Goal: Task Accomplishment & Management: Complete application form

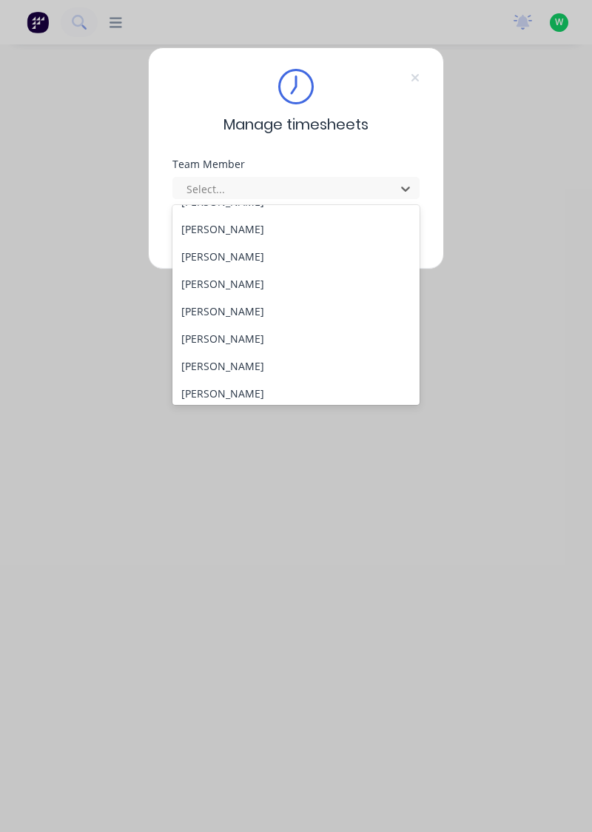
scroll to position [102, 0]
click at [193, 367] on div "[PERSON_NAME]" at bounding box center [297, 365] width 248 height 27
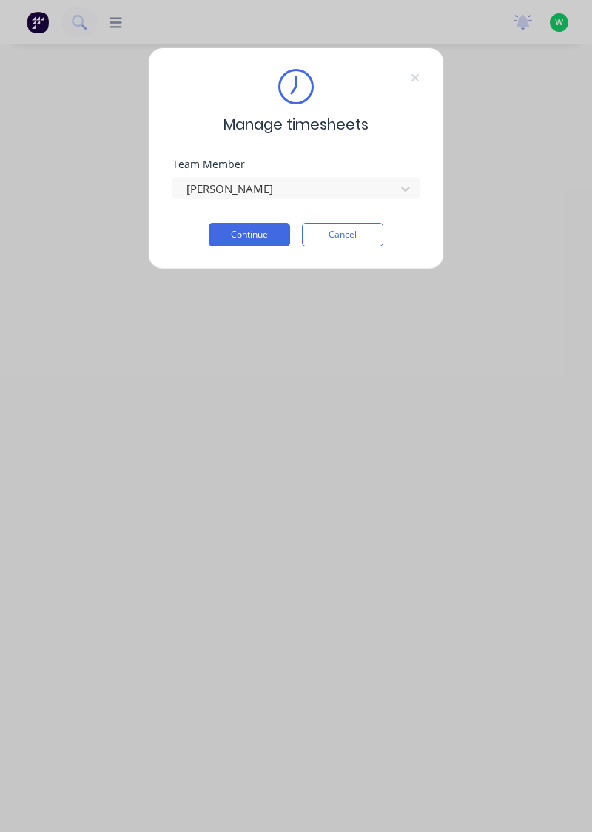
click at [231, 235] on button "Continue" at bounding box center [249, 235] width 81 height 24
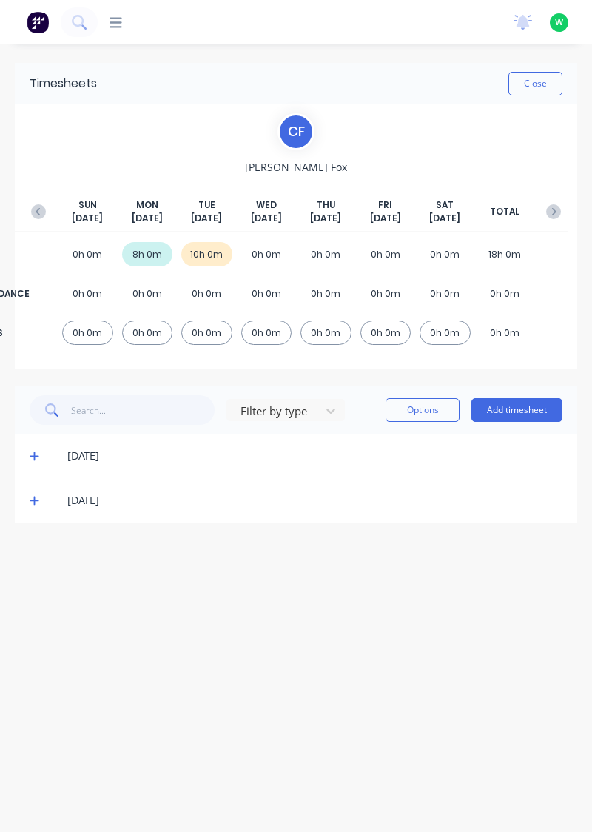
click at [527, 412] on button "Add timesheet" at bounding box center [517, 410] width 91 height 24
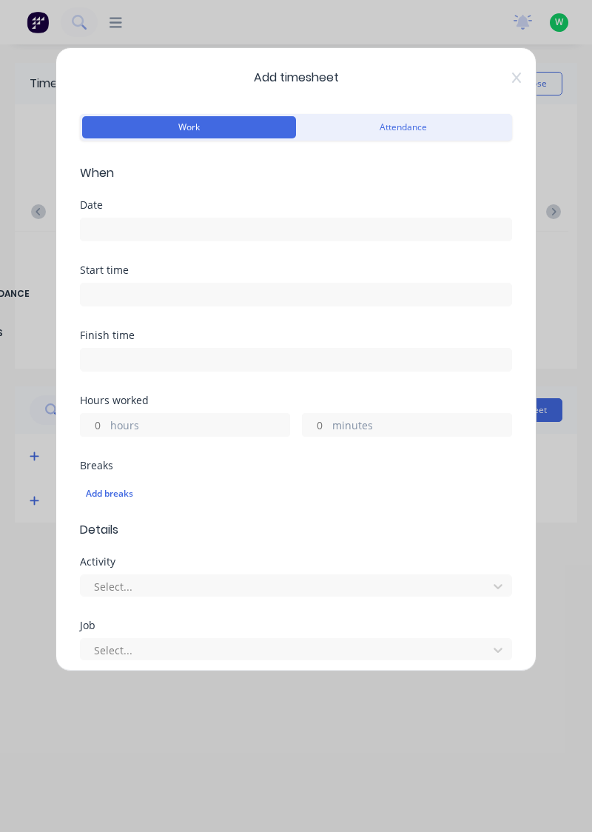
click at [197, 233] on input at bounding box center [296, 229] width 431 height 22
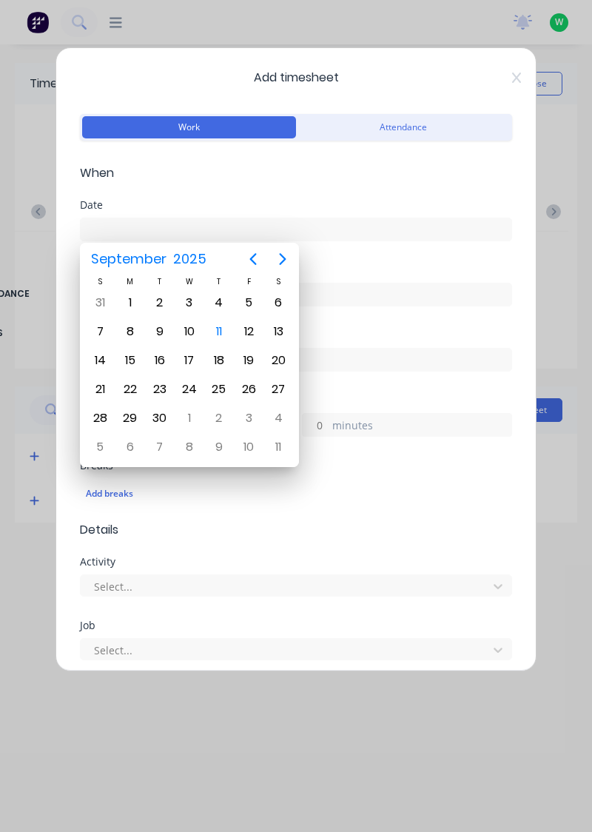
click at [193, 328] on div "10" at bounding box center [189, 332] width 22 height 22
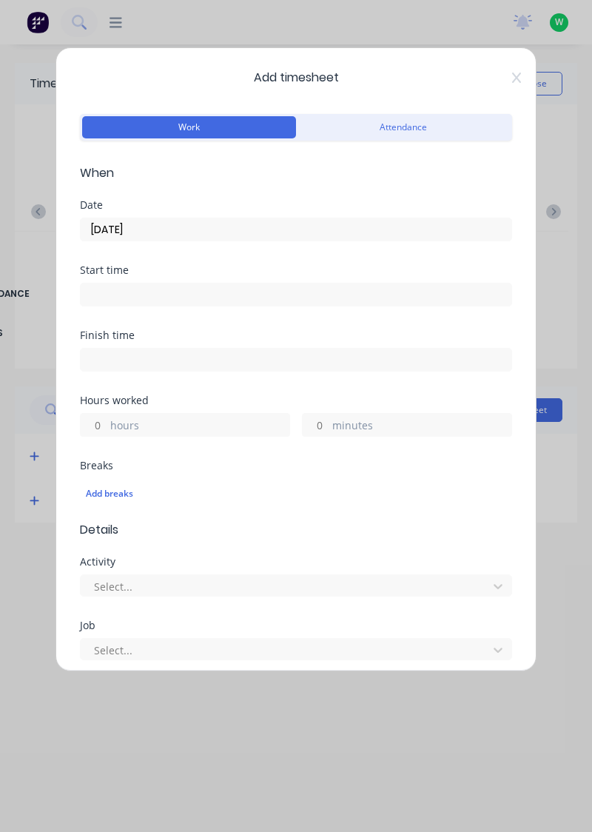
type input "[DATE]"
click at [182, 418] on label "hours" at bounding box center [199, 427] width 179 height 19
click at [107, 418] on input "hours" at bounding box center [94, 425] width 26 height 22
type input "2"
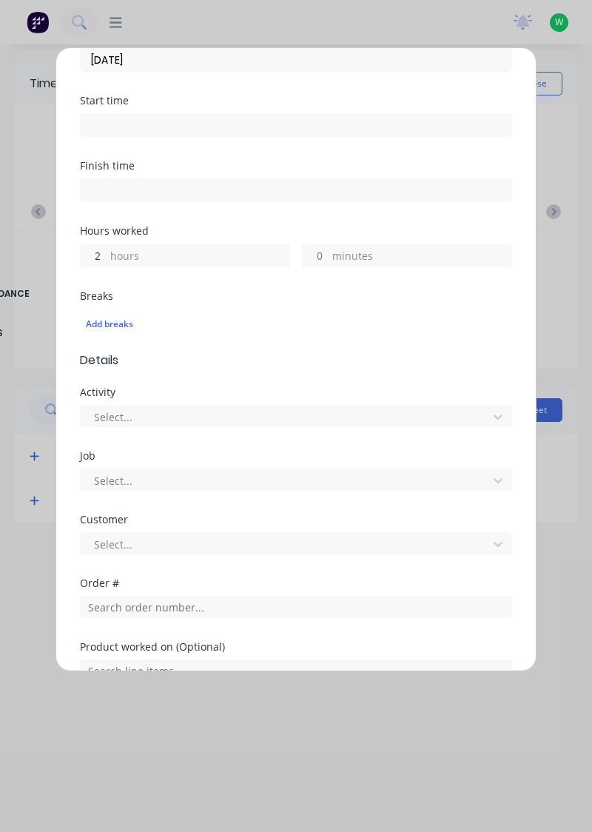
scroll to position [187, 0]
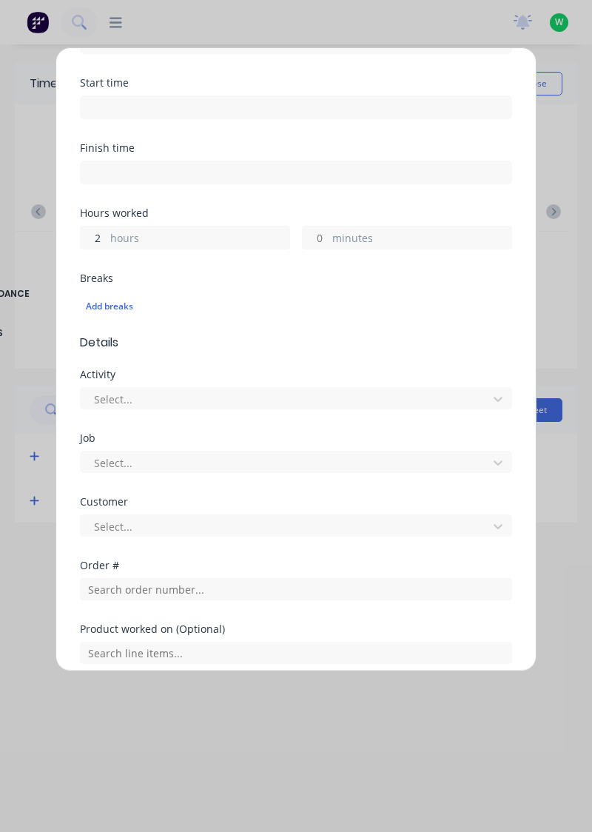
type input "2"
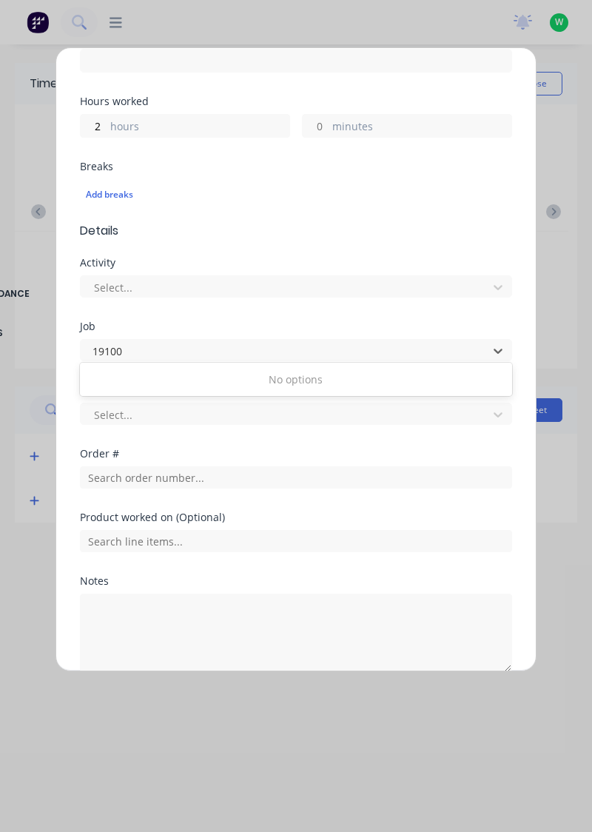
scroll to position [302, 0]
type input "19100"
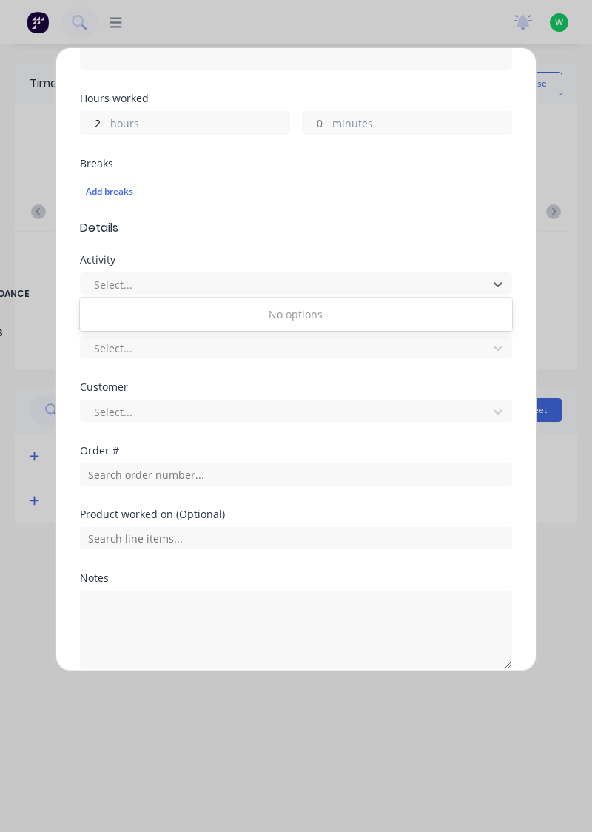
click at [434, 382] on div "Customer" at bounding box center [296, 387] width 432 height 10
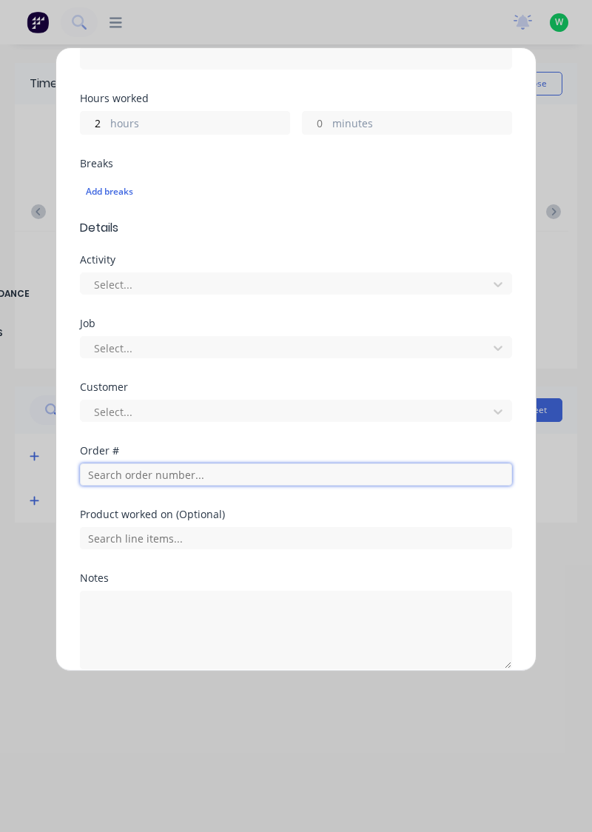
click at [394, 478] on input "text" at bounding box center [296, 475] width 432 height 22
type input "19100"
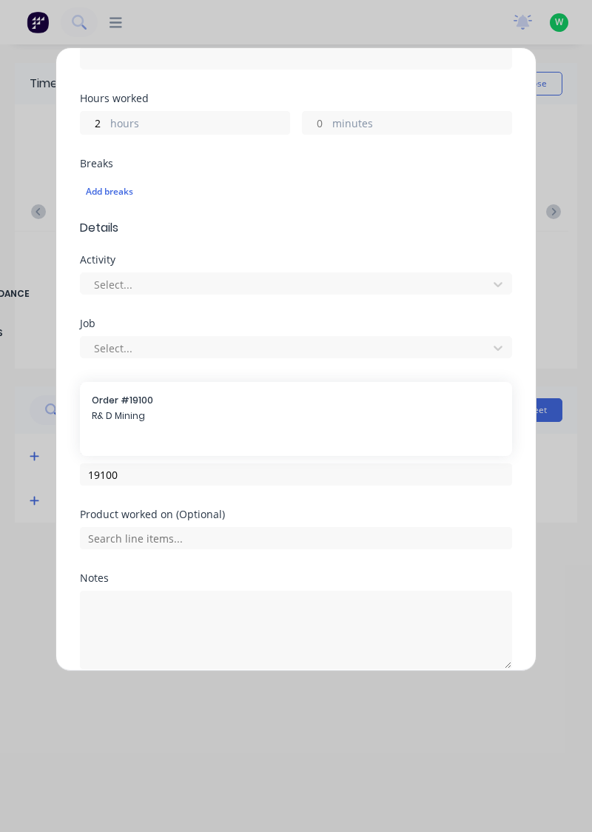
click at [113, 411] on span "R& D Mining" at bounding box center [296, 415] width 409 height 13
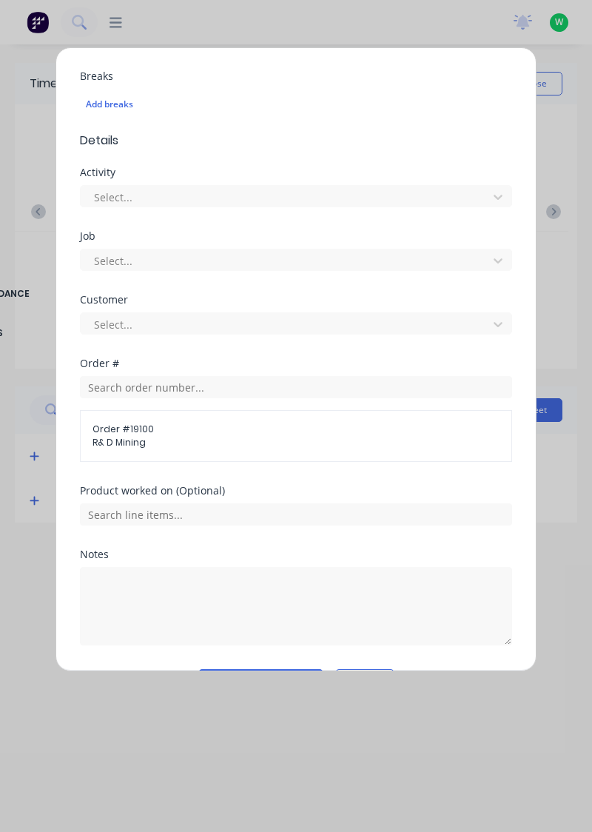
scroll to position [429, 0]
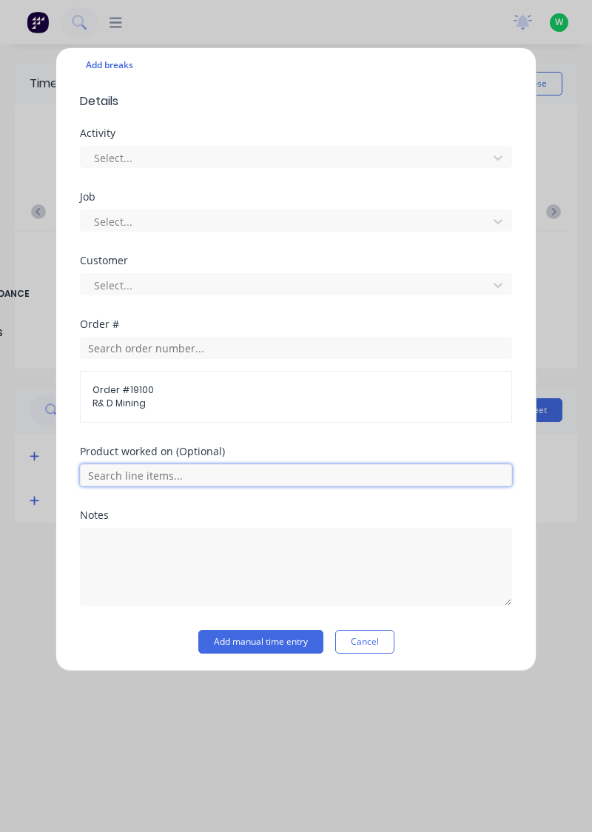
click at [394, 472] on input "text" at bounding box center [296, 475] width 432 height 22
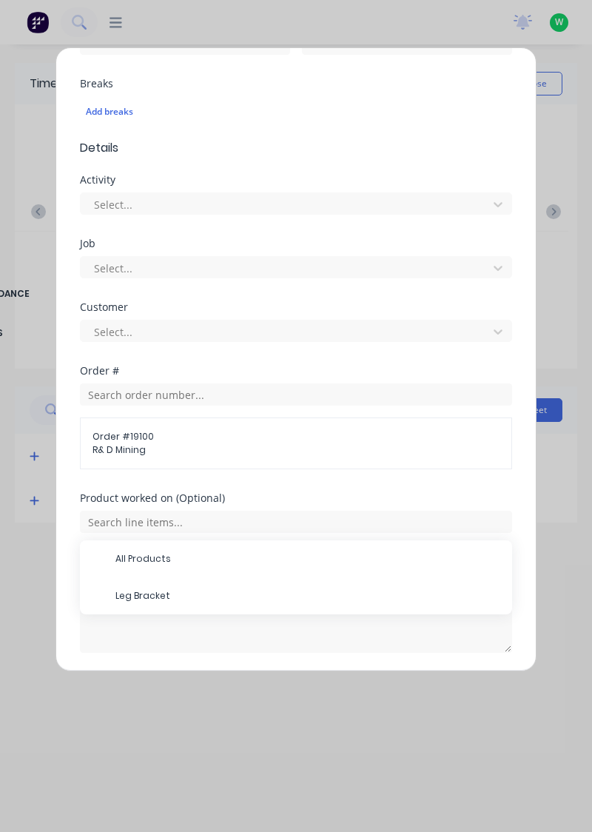
click at [132, 595] on span "Leg Bracket" at bounding box center [308, 595] width 385 height 13
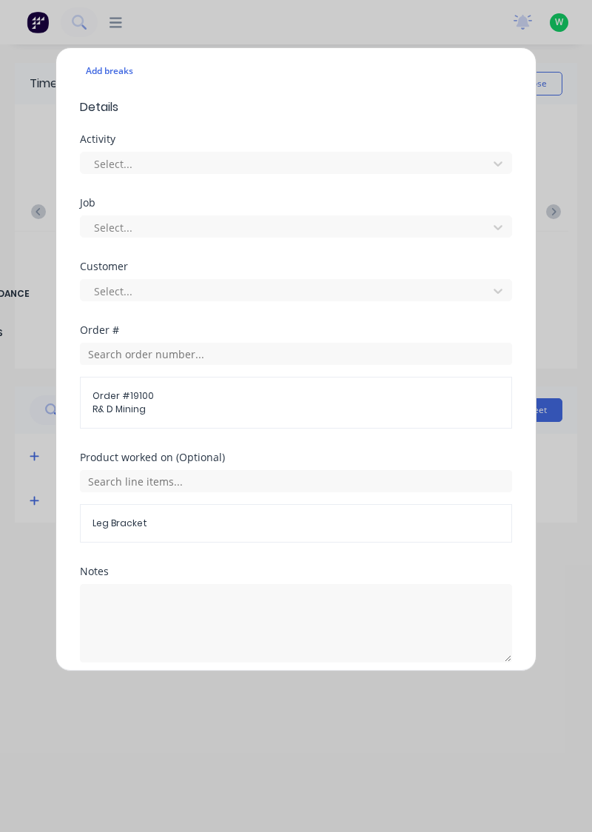
scroll to position [432, 0]
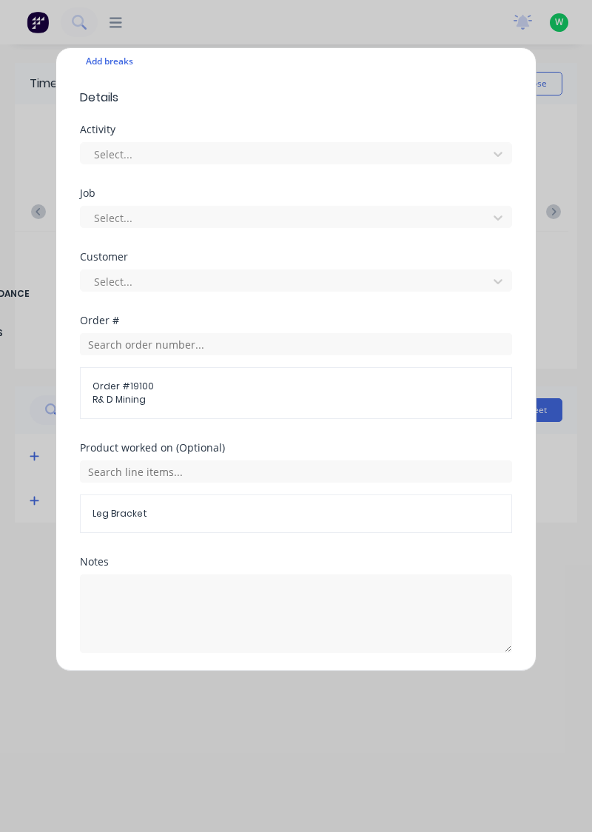
click at [221, 683] on button "Add manual time entry" at bounding box center [260, 689] width 125 height 24
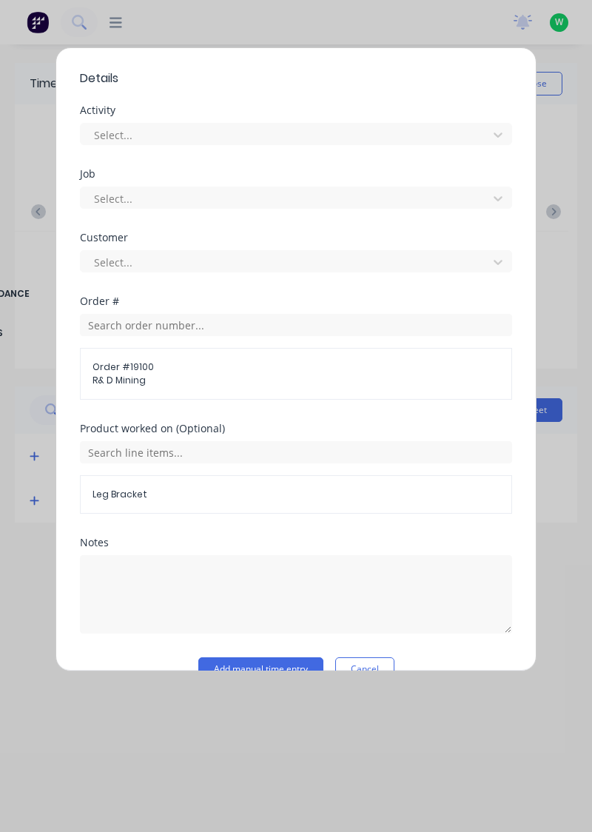
scroll to position [478, 0]
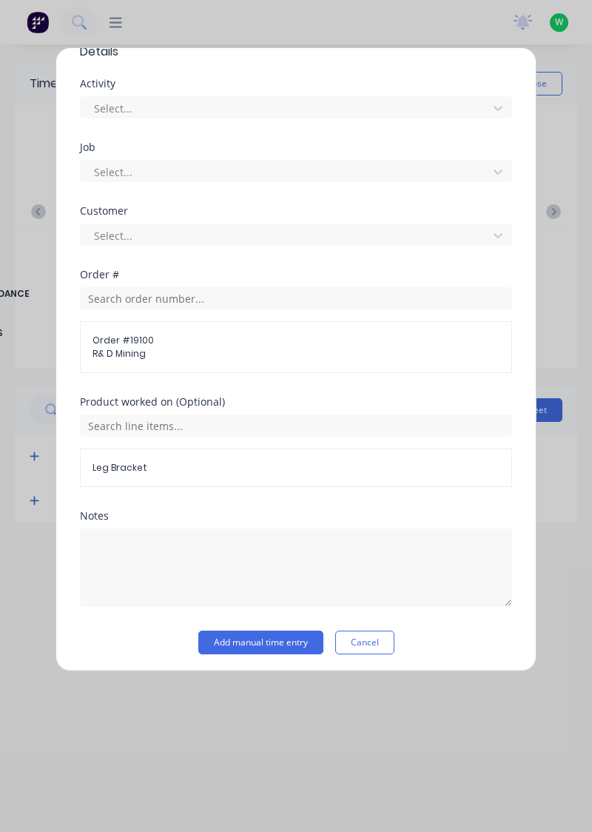
click at [244, 643] on button "Add manual time entry" at bounding box center [260, 643] width 125 height 24
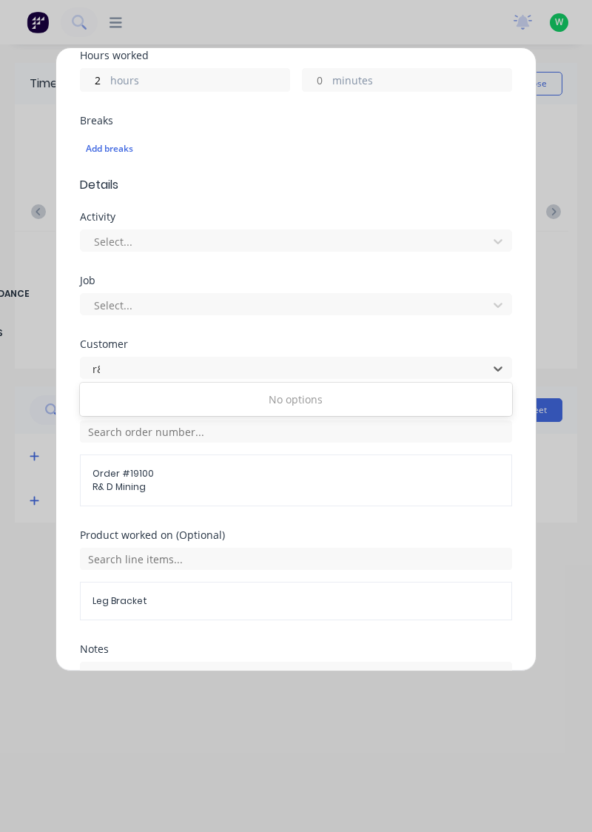
scroll to position [0, 0]
type input "r"
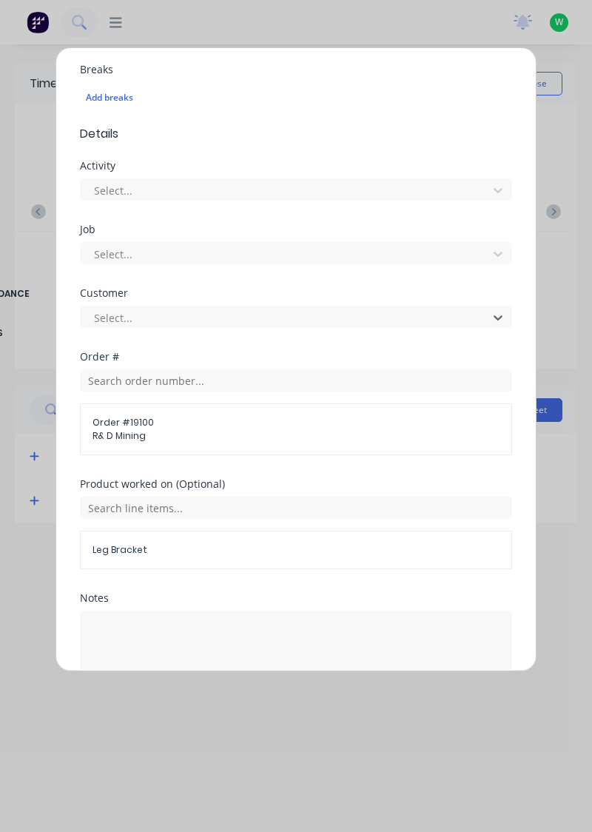
scroll to position [478, 0]
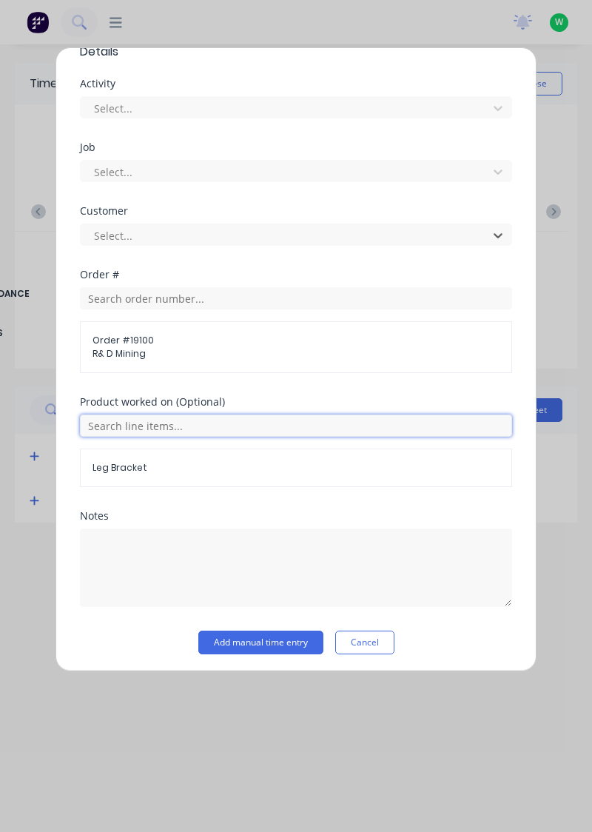
click at [403, 419] on input "text" at bounding box center [296, 426] width 432 height 22
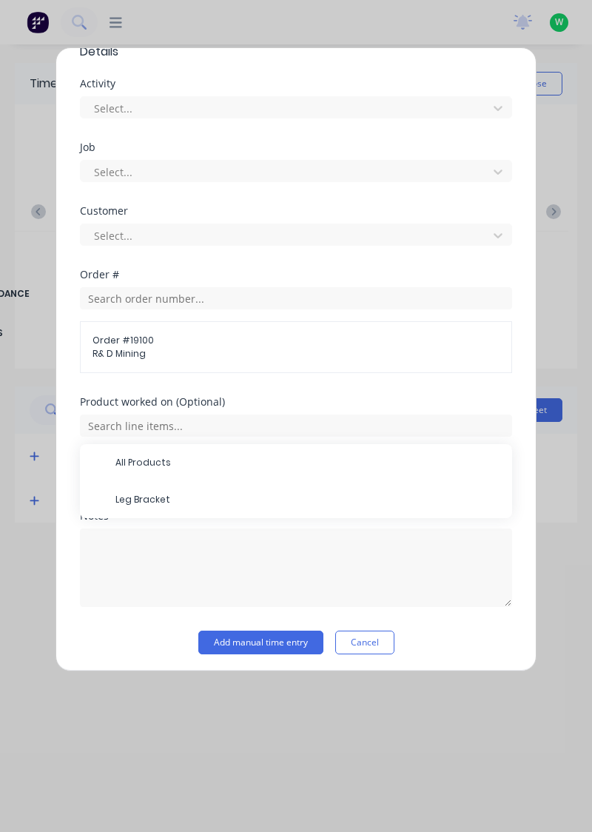
click at [168, 502] on span "Leg Bracket" at bounding box center [308, 499] width 385 height 13
click at [281, 641] on button "Add manual time entry" at bounding box center [260, 643] width 125 height 24
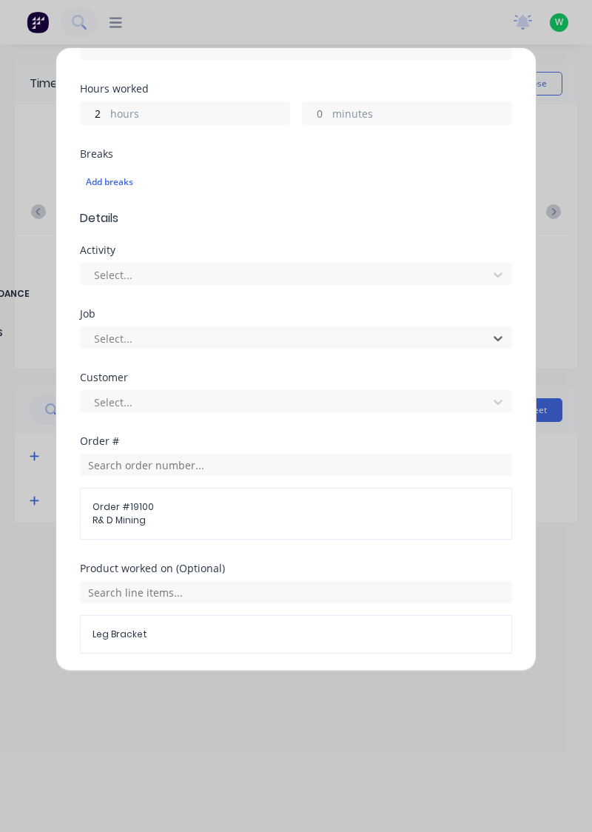
scroll to position [312, 0]
type input "leg brakets"
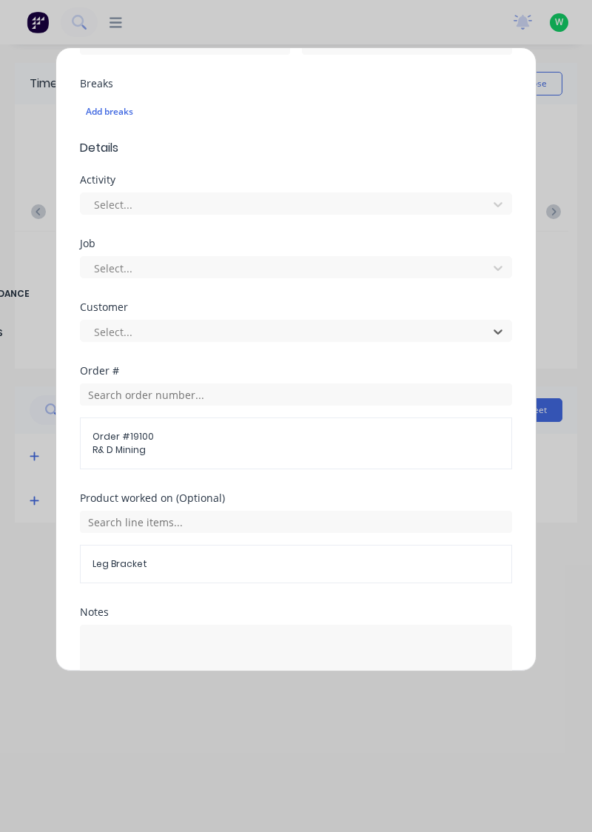
scroll to position [381, 0]
click at [461, 284] on div "Job Select..." at bounding box center [296, 271] width 432 height 64
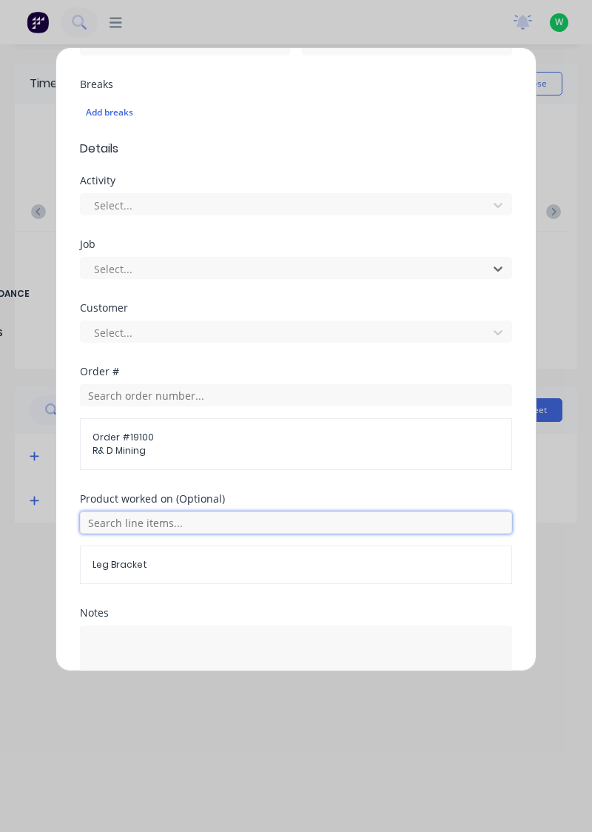
click at [449, 530] on input "text" at bounding box center [296, 523] width 432 height 22
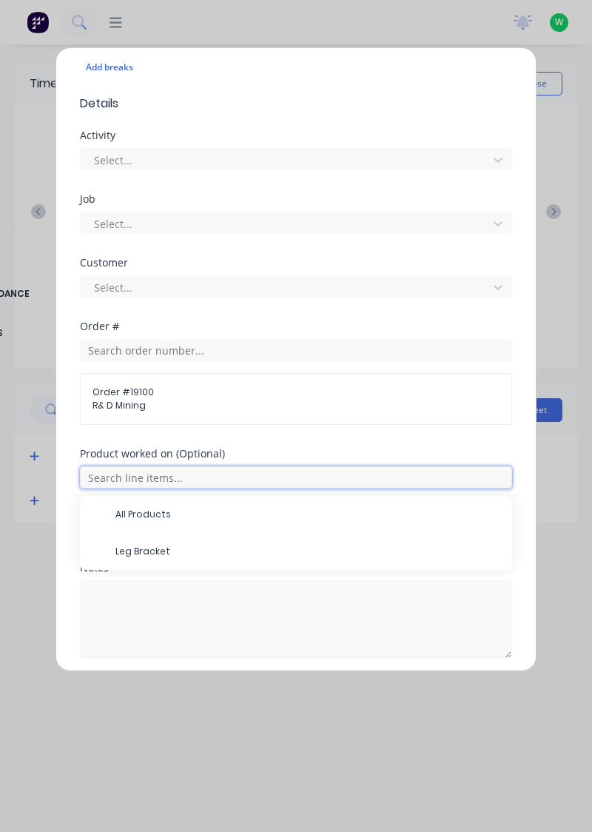
scroll to position [432, 0]
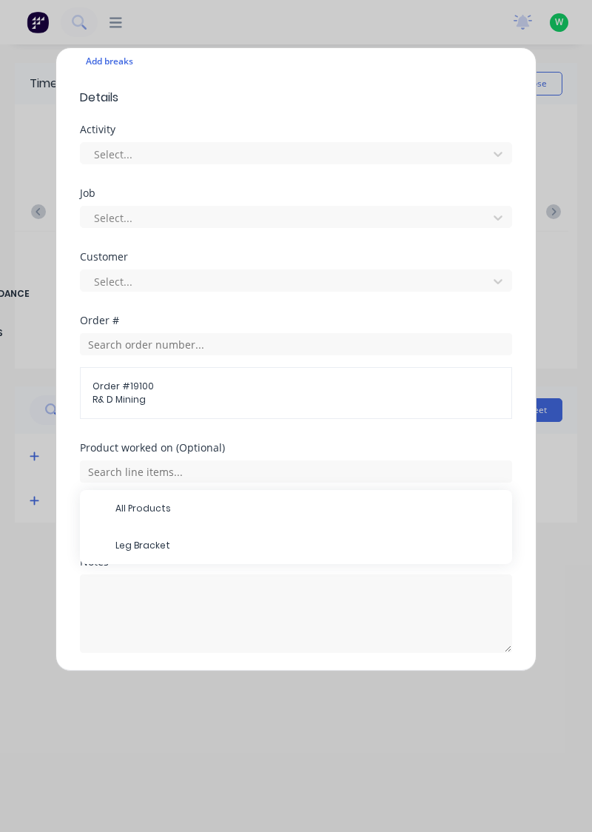
click at [144, 546] on span "Leg Bracket" at bounding box center [308, 545] width 385 height 13
click at [253, 687] on button "Add manual time entry" at bounding box center [260, 689] width 125 height 24
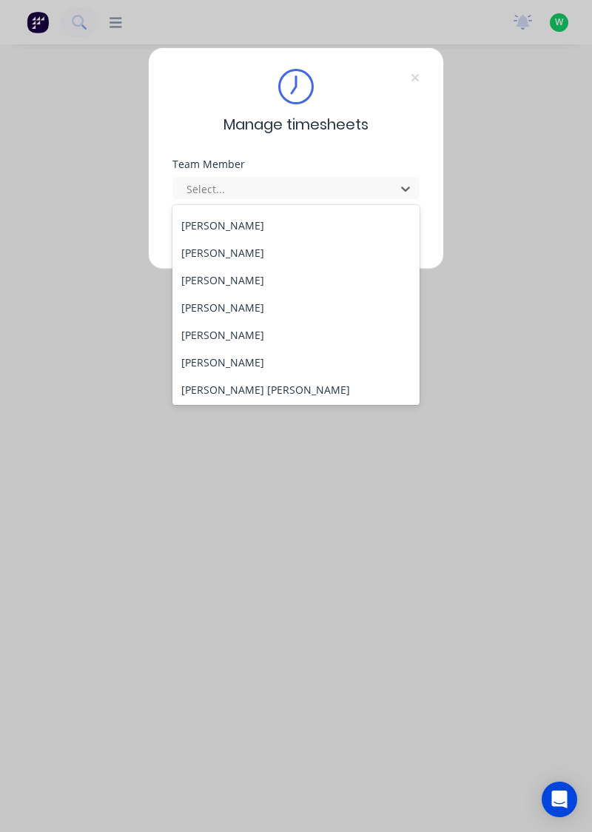
scroll to position [105, 0]
click at [210, 367] on div "[PERSON_NAME]" at bounding box center [297, 363] width 248 height 27
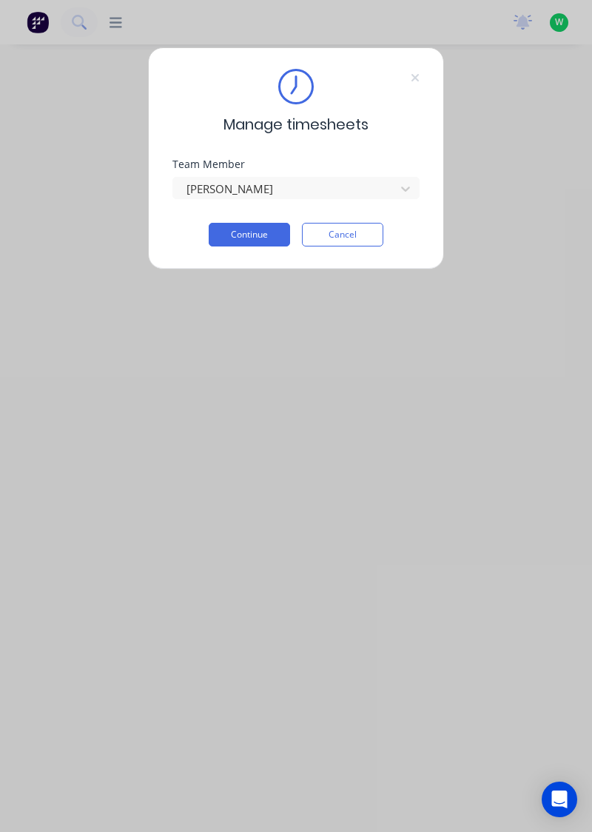
click at [265, 234] on button "Continue" at bounding box center [249, 235] width 81 height 24
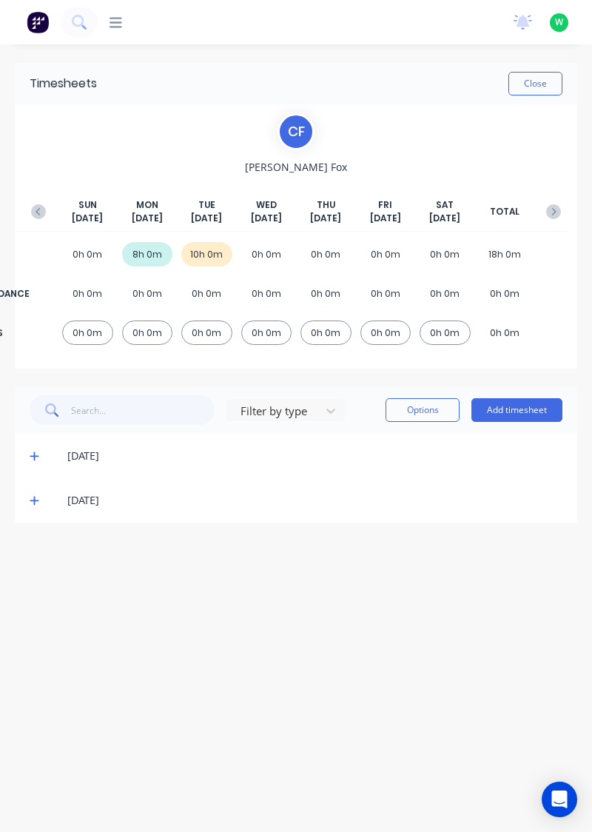
click at [524, 409] on button "Add timesheet" at bounding box center [517, 410] width 91 height 24
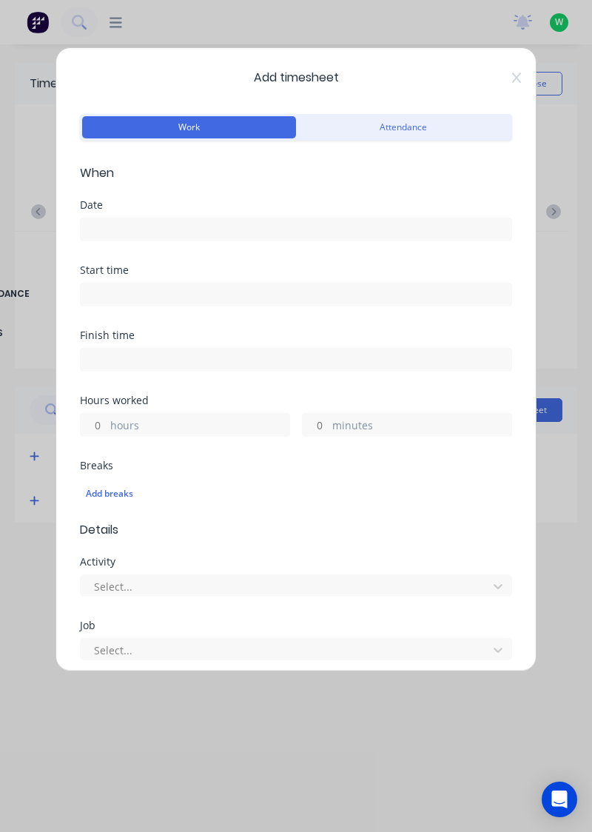
click at [446, 134] on button "Attendance" at bounding box center [403, 127] width 214 height 22
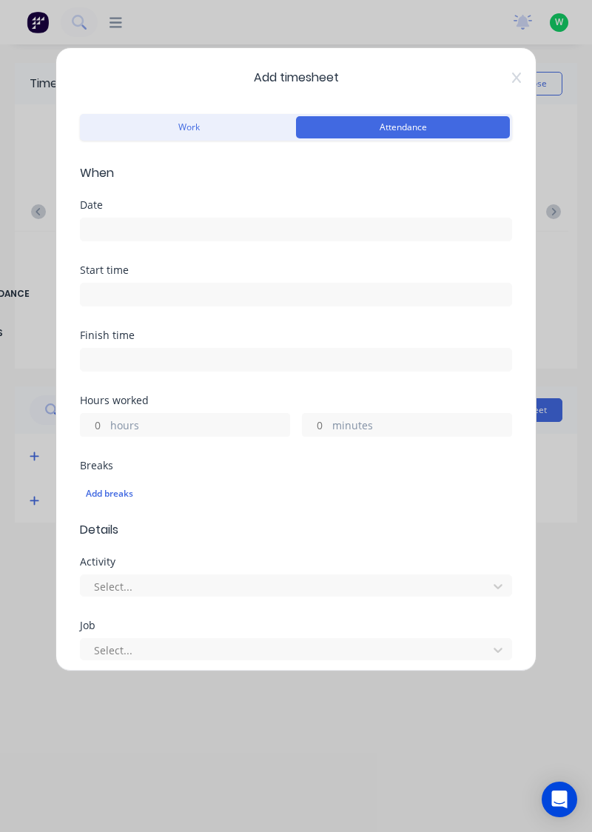
click at [242, 126] on button "Work" at bounding box center [189, 127] width 214 height 22
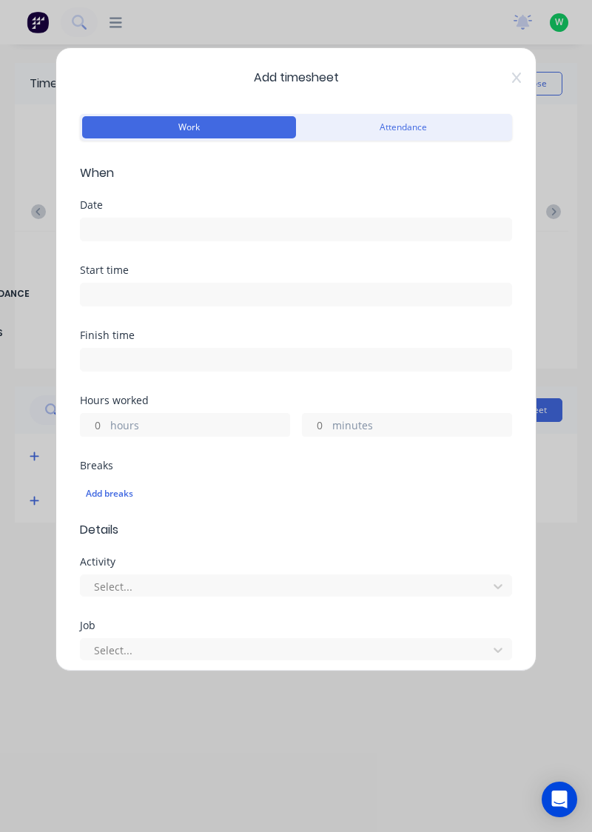
click at [336, 234] on input at bounding box center [296, 229] width 431 height 22
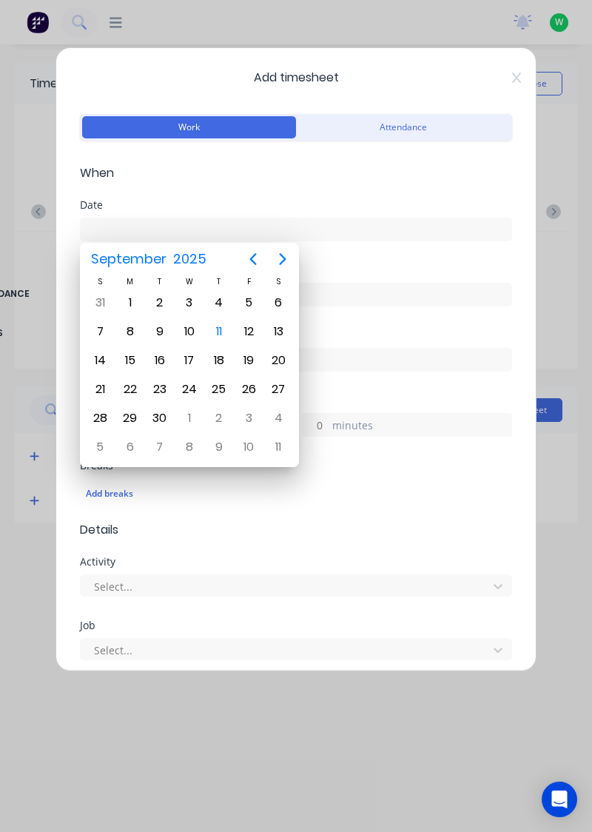
click at [195, 327] on div "10" at bounding box center [189, 332] width 22 height 22
type input "[DATE]"
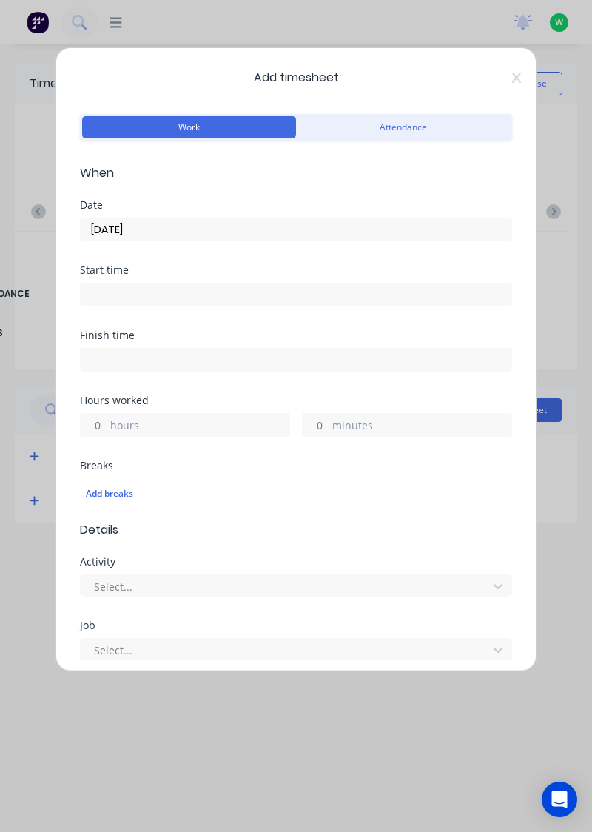
click at [193, 418] on label "hours" at bounding box center [199, 427] width 179 height 19
click at [107, 418] on input "hours" at bounding box center [94, 425] width 26 height 22
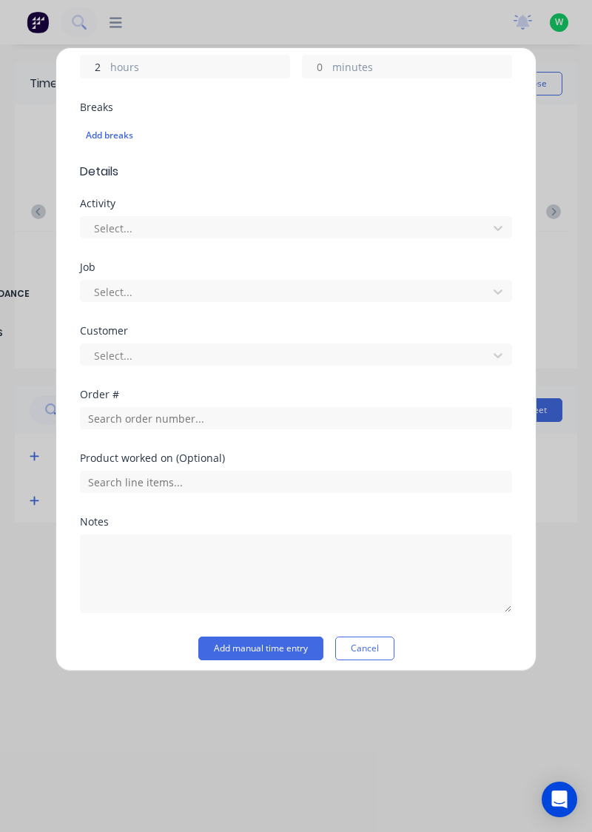
scroll to position [366, 0]
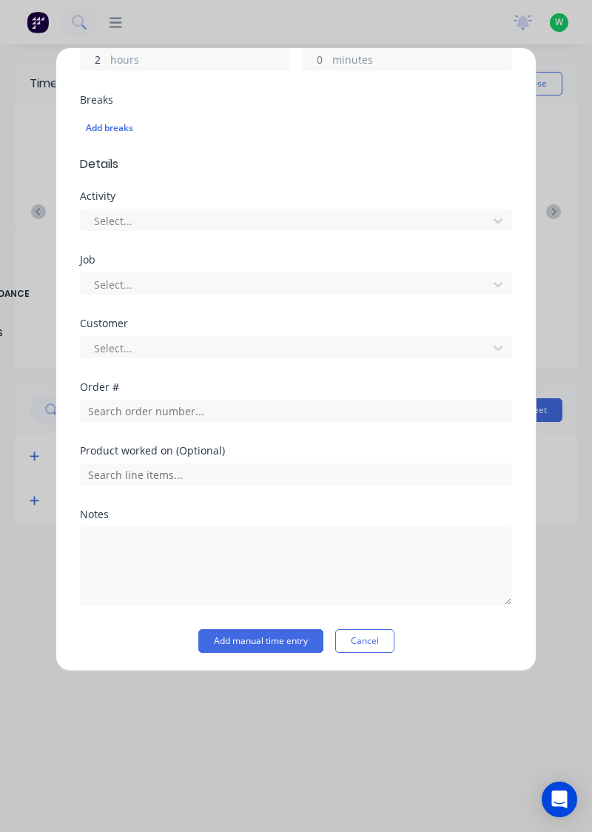
type input "2"
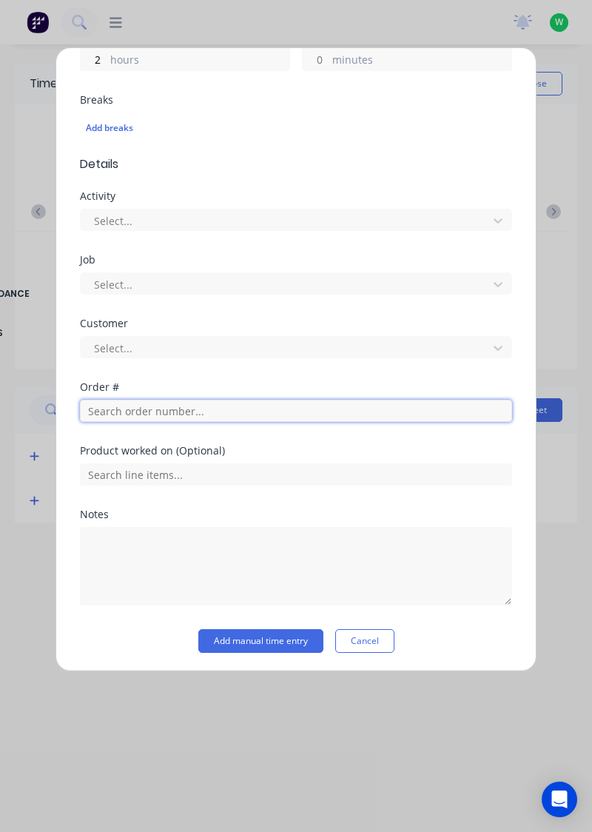
click at [253, 415] on input "text" at bounding box center [296, 411] width 432 height 22
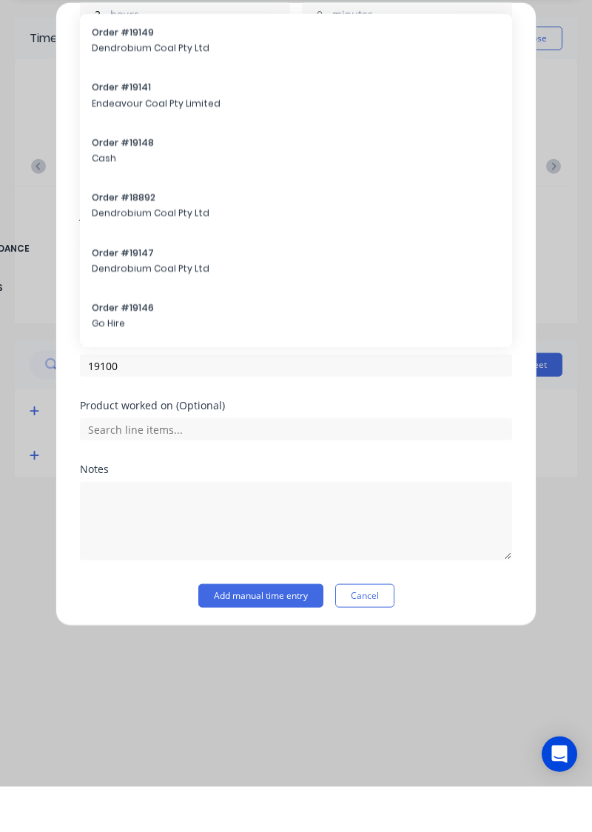
click at [130, 457] on div "Product worked on (Optional)" at bounding box center [296, 466] width 432 height 40
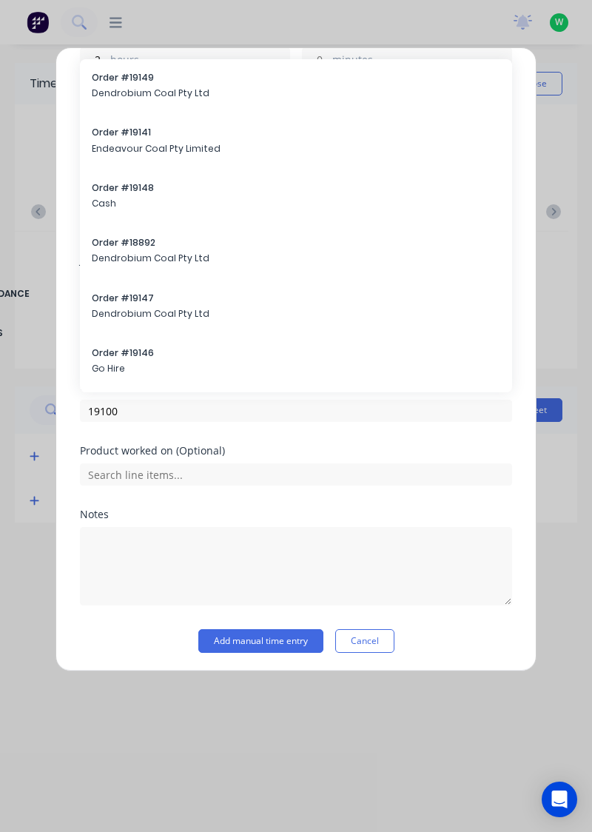
scroll to position [319, 0]
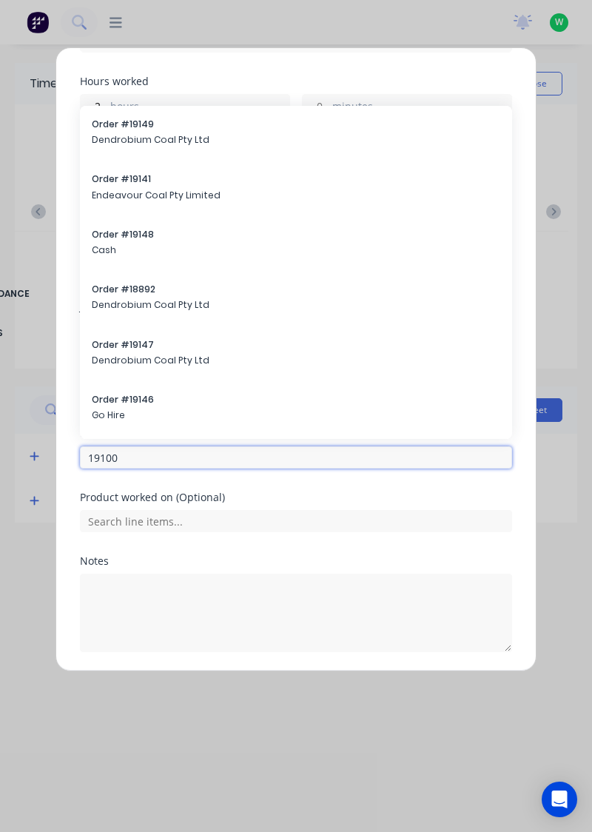
click at [227, 458] on input "19100" at bounding box center [296, 458] width 432 height 22
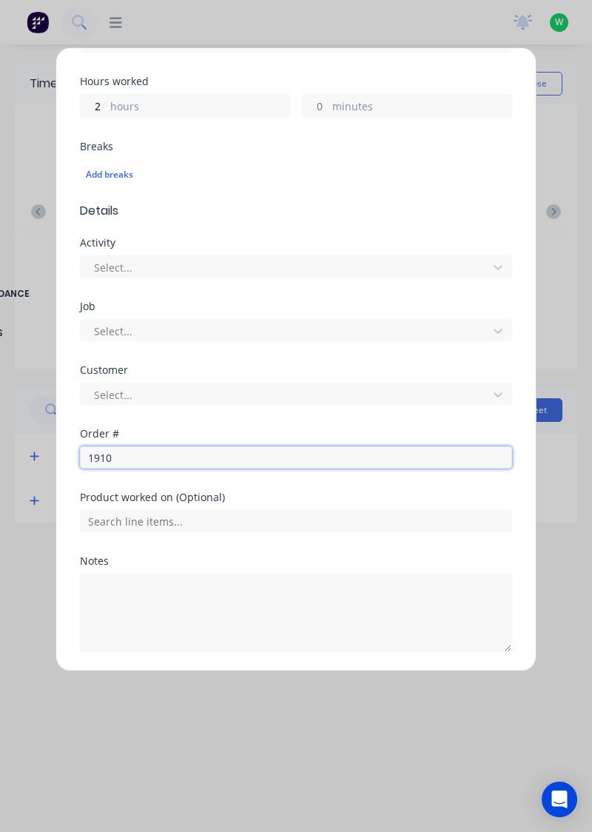
type input "19100"
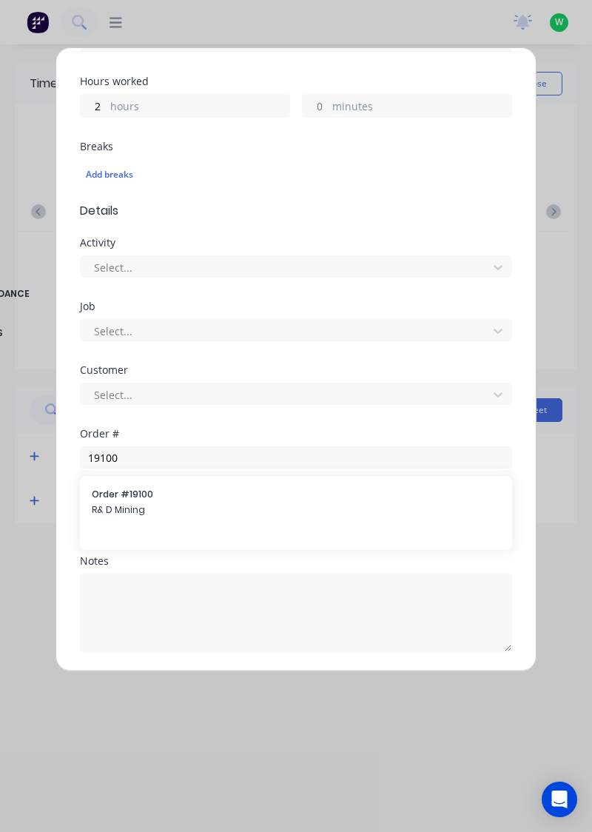
click at [123, 507] on span "R& D Mining" at bounding box center [296, 510] width 409 height 13
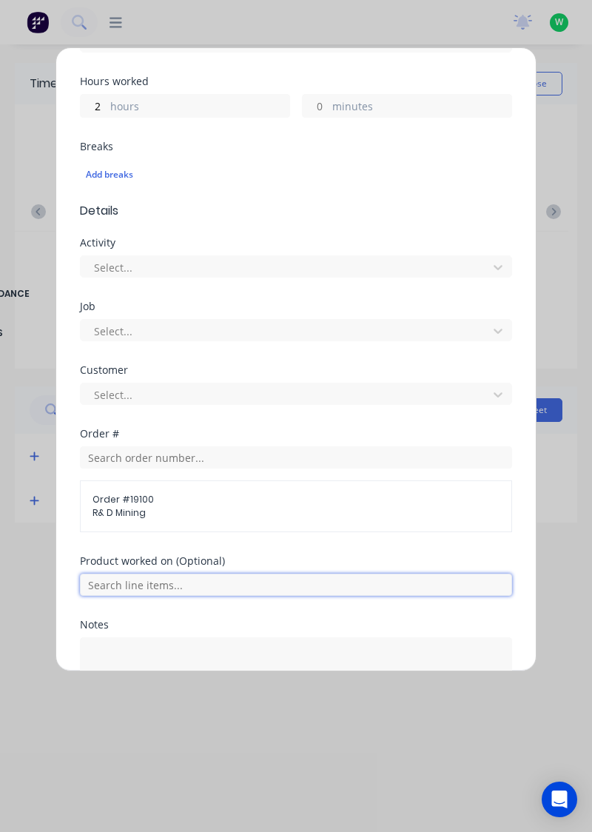
click at [178, 585] on input "text" at bounding box center [296, 585] width 432 height 22
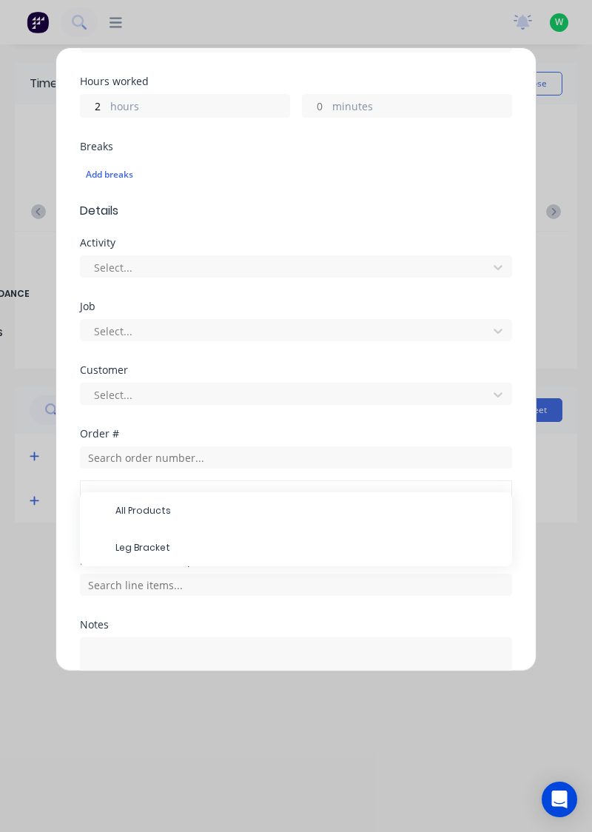
click at [153, 546] on span "Leg Bracket" at bounding box center [308, 547] width 385 height 13
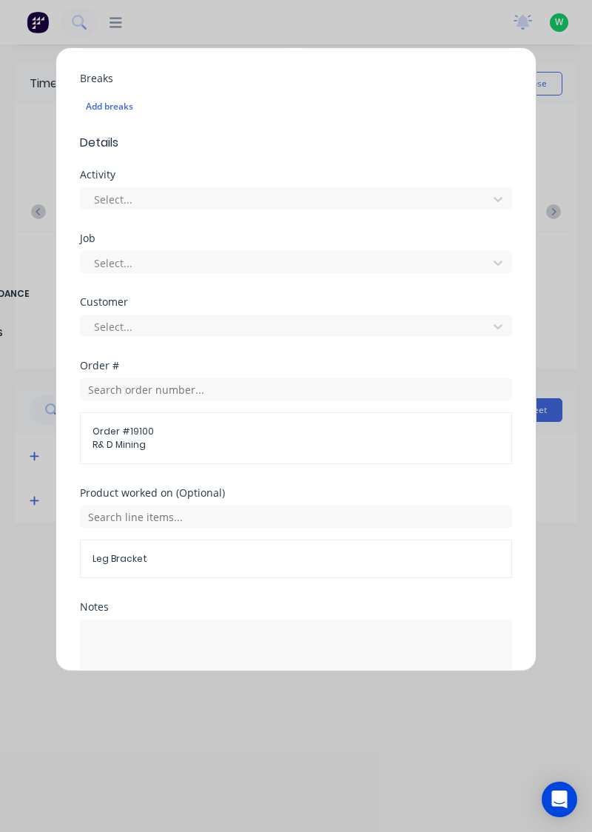
scroll to position [432, 0]
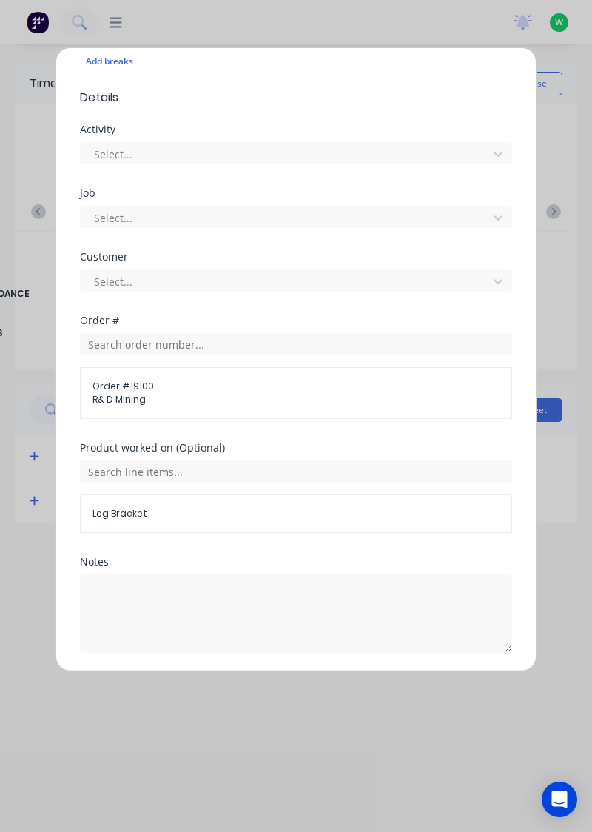
click at [261, 685] on button "Add manual time entry" at bounding box center [260, 689] width 125 height 24
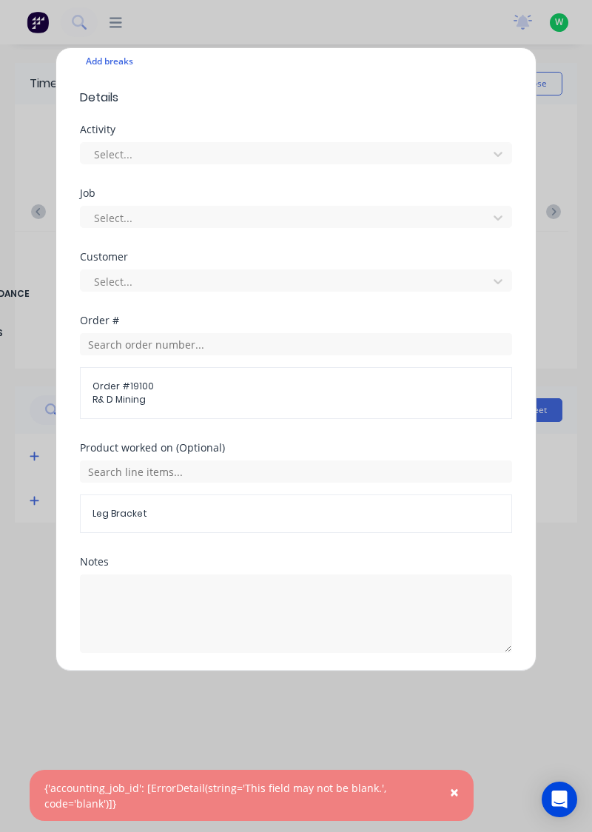
click at [470, 782] on div "Add timesheet Work Attendance When Date 10/09/2025 Start time Finish time Hours…" at bounding box center [296, 416] width 592 height 832
